Goal: Navigation & Orientation: Find specific page/section

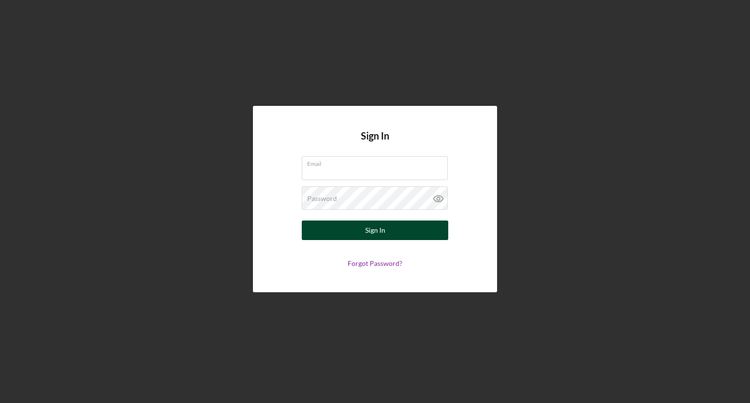
type input "[EMAIL_ADDRESS][DOMAIN_NAME]"
click at [356, 235] on button "Sign In" at bounding box center [375, 231] width 146 height 20
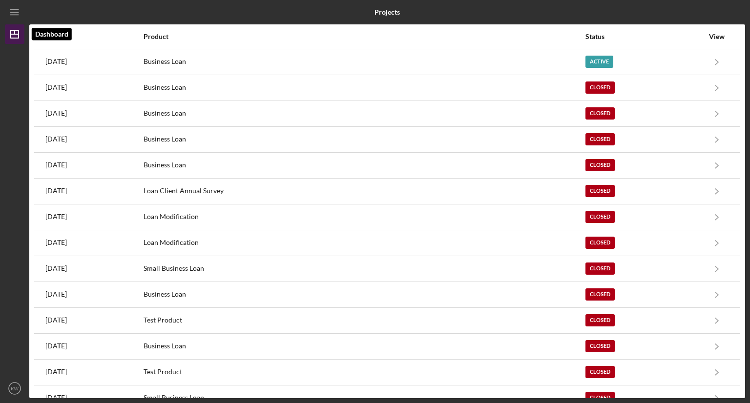
click at [11, 33] on polygon "button" at bounding box center [15, 34] width 8 height 8
click at [12, 11] on icon "Icon/Menu" at bounding box center [15, 12] width 22 height 22
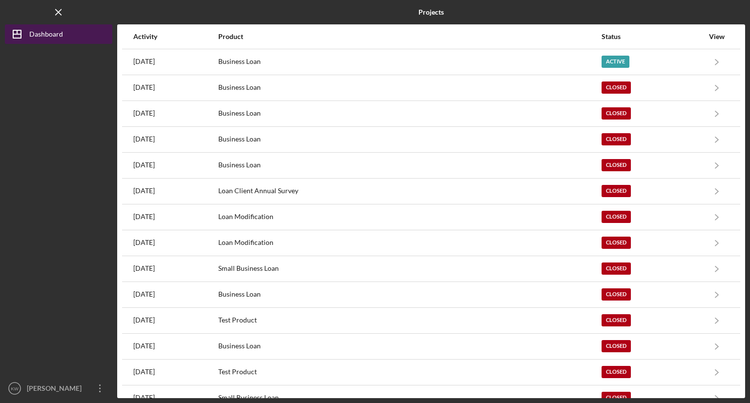
click at [23, 35] on icon "Icon/Dashboard" at bounding box center [17, 34] width 24 height 24
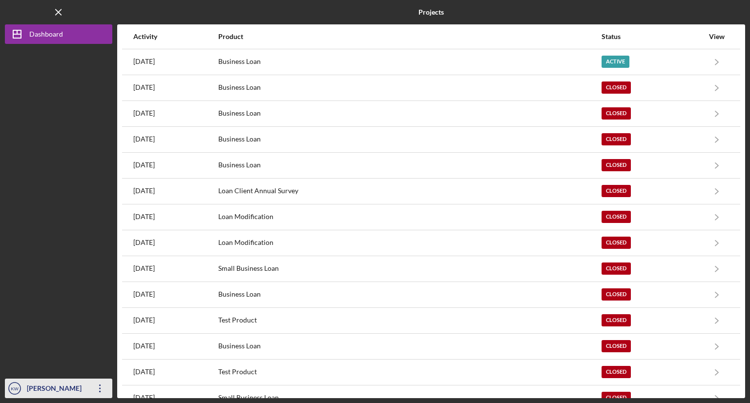
click at [98, 389] on icon "Icon/Overflow" at bounding box center [100, 388] width 24 height 24
